Goal: Task Accomplishment & Management: Complete application form

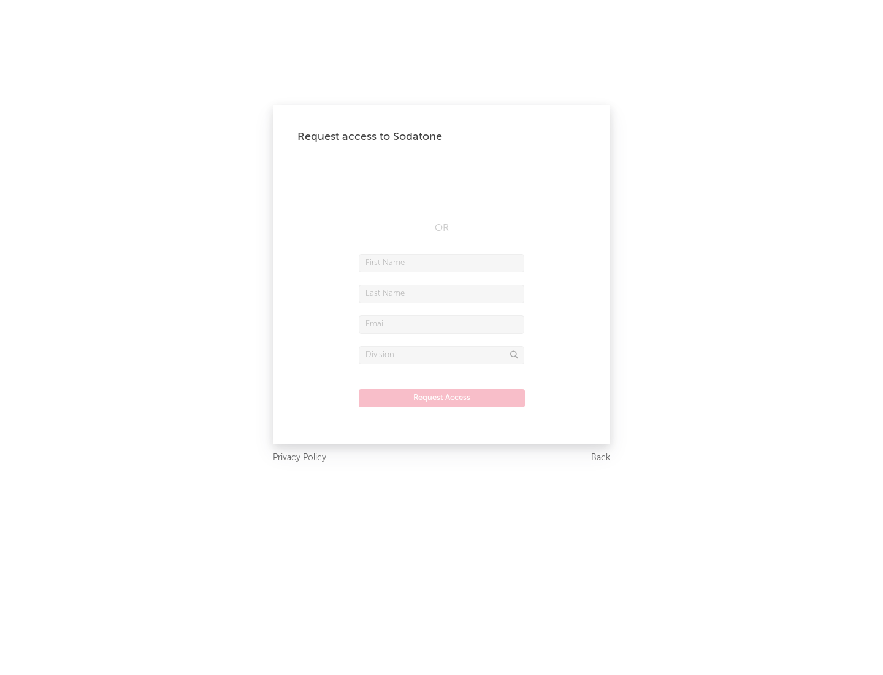
click at [442, 263] on input "text" at bounding box center [442, 263] width 166 height 18
type input "[PERSON_NAME]"
click at [442, 293] on input "text" at bounding box center [442, 294] width 166 height 18
type input "[PERSON_NAME]"
click at [442, 324] on input "text" at bounding box center [442, 324] width 166 height 18
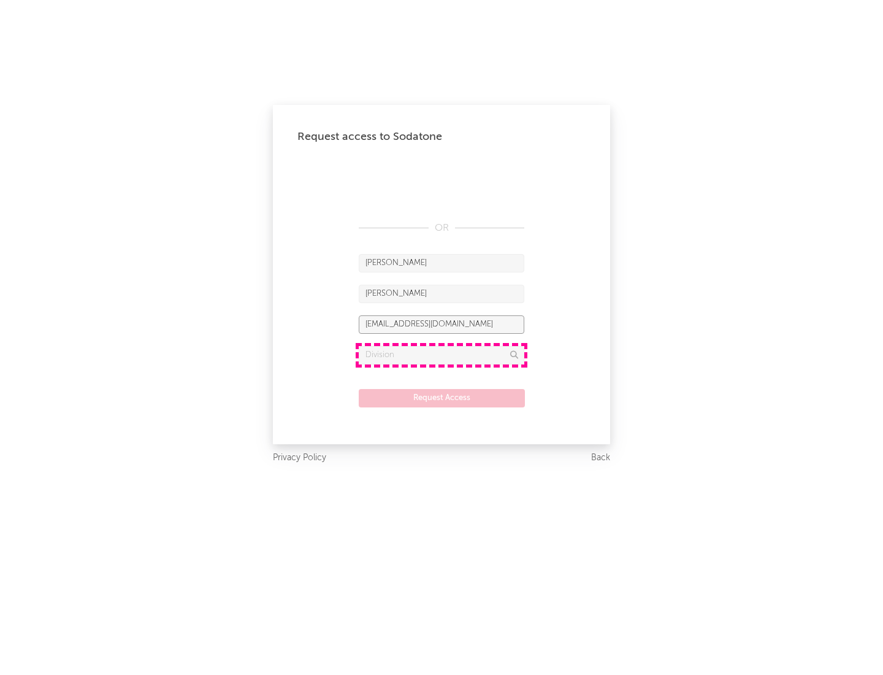
type input "[EMAIL_ADDRESS][DOMAIN_NAME]"
click at [442, 355] on input "text" at bounding box center [442, 355] width 166 height 18
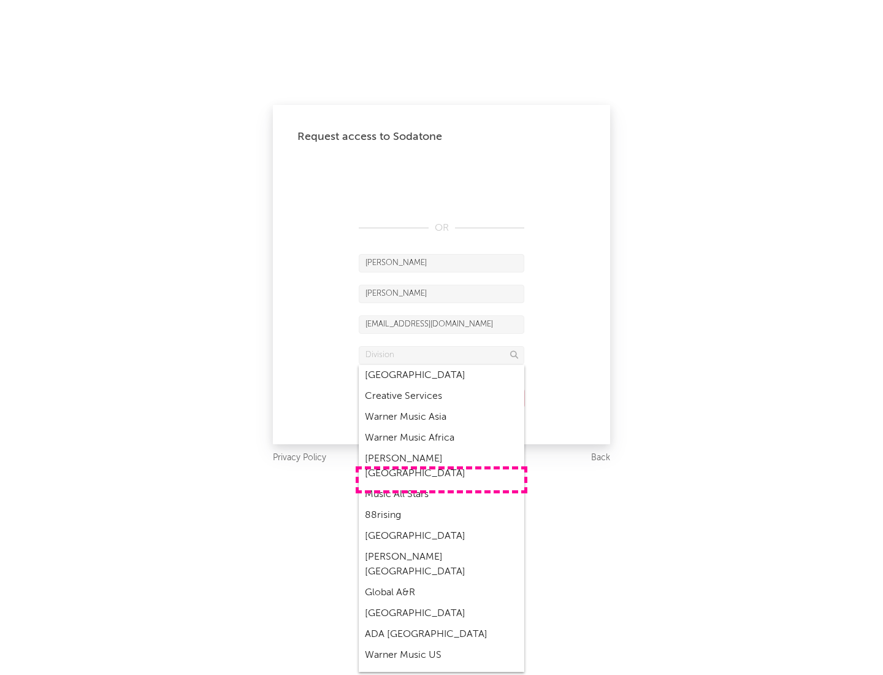
click at [442, 484] on div "Music All Stars" at bounding box center [442, 494] width 166 height 21
type input "Music All Stars"
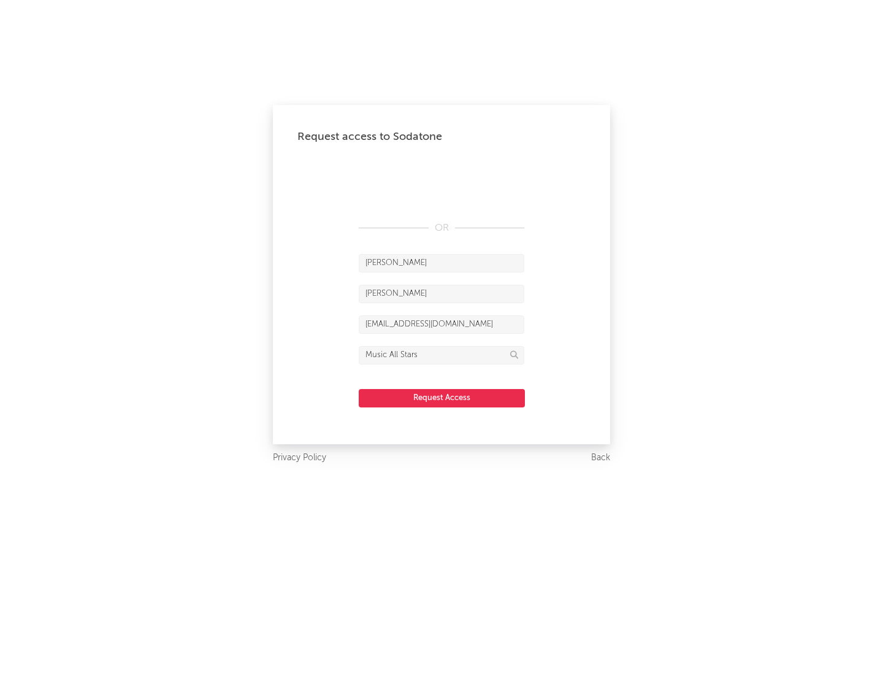
click at [442, 398] on button "Request Access" at bounding box center [442, 398] width 166 height 18
